Goal: Task Accomplishment & Management: Manage account settings

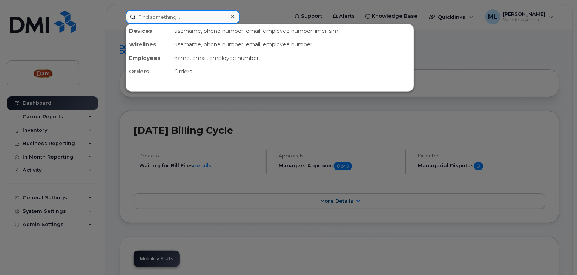
click at [154, 14] on input at bounding box center [183, 17] width 114 height 14
type input "aisha"
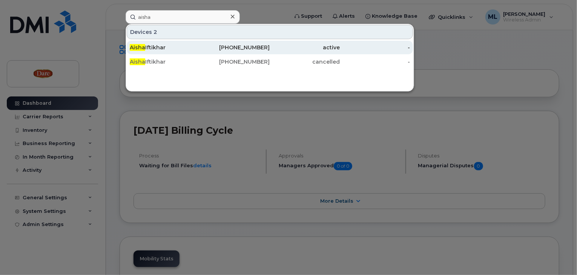
click at [148, 49] on div "Aisha Iftikhar" at bounding box center [165, 48] width 70 height 8
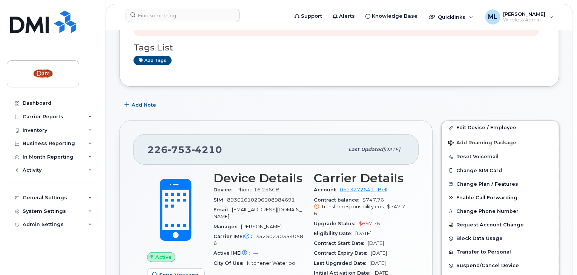
scroll to position [151, 0]
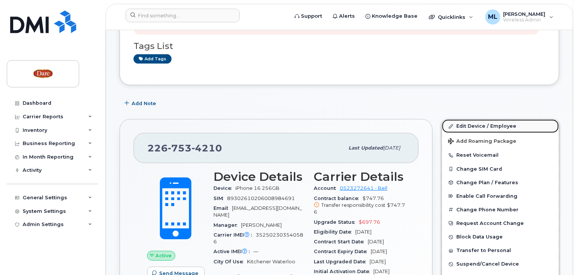
click at [467, 125] on link "Edit Device / Employee" at bounding box center [500, 126] width 117 height 14
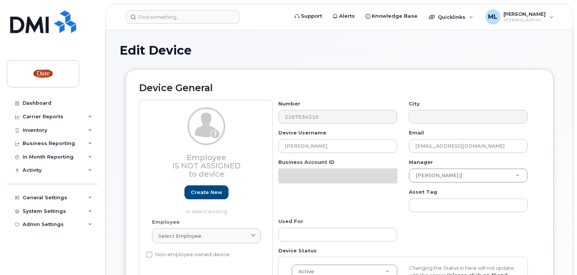
select select "273883"
select select "273914"
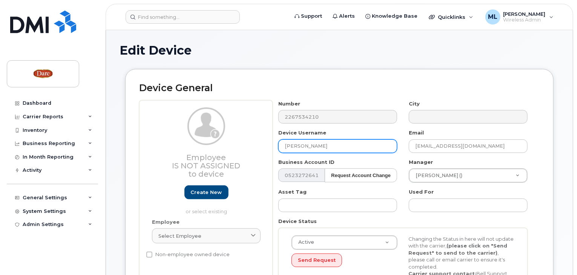
click at [284, 145] on input "[PERSON_NAME]" at bounding box center [337, 146] width 119 height 14
type input "Formerly Aisha Iftikhar"
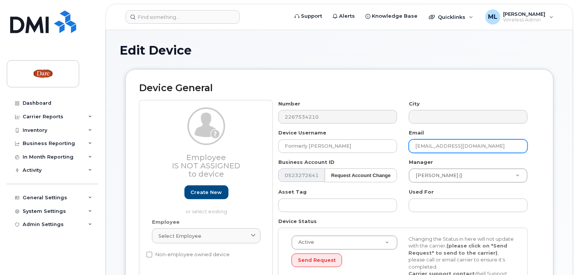
drag, startPoint x: 437, startPoint y: 147, endPoint x: 407, endPoint y: 147, distance: 30.2
click at [407, 147] on div "Email aiftikhar@darefoods.com" at bounding box center [468, 141] width 130 height 24
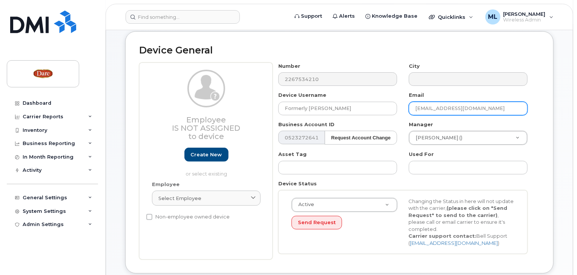
type input "[EMAIL_ADDRESS][DOMAIN_NAME]"
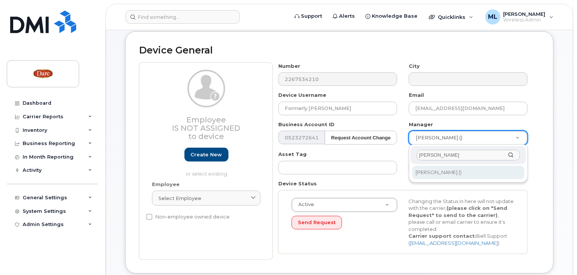
type input "MIKE"
type input "519557"
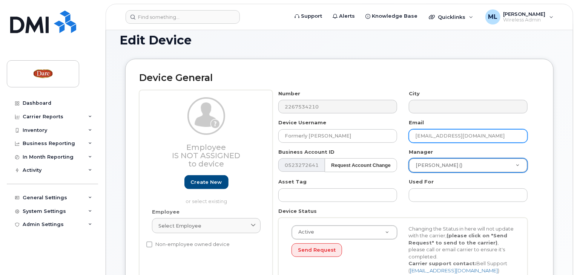
scroll to position [0, 0]
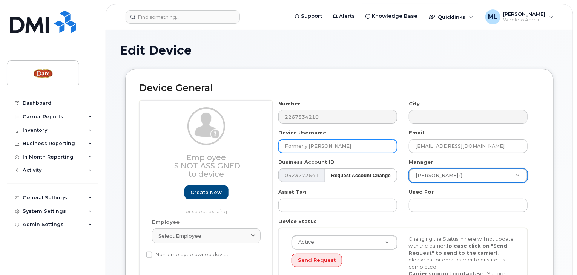
click at [353, 144] on input "Formerly Aisha Iftikhar" at bounding box center [337, 146] width 119 height 14
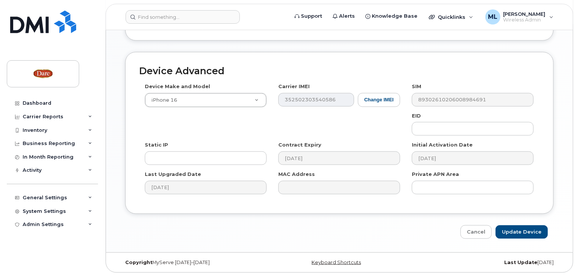
scroll to position [401, 0]
type input "Formerly Aisha Iftikhar-Engineering"
click at [515, 227] on input "Update Device" at bounding box center [521, 232] width 52 height 14
type input "Saving..."
